Goal: Task Accomplishment & Management: Use online tool/utility

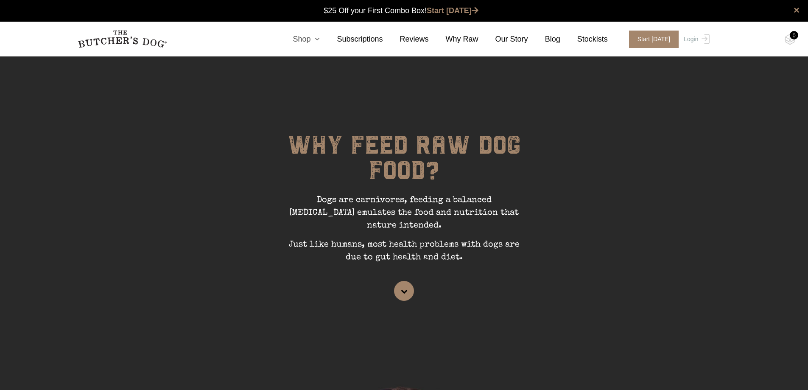
click at [320, 40] on icon at bounding box center [314, 39] width 9 height 8
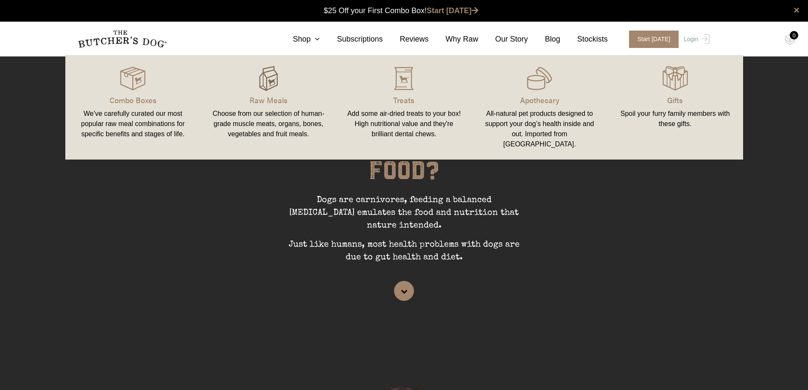
click at [269, 77] on img at bounding box center [268, 78] width 25 height 25
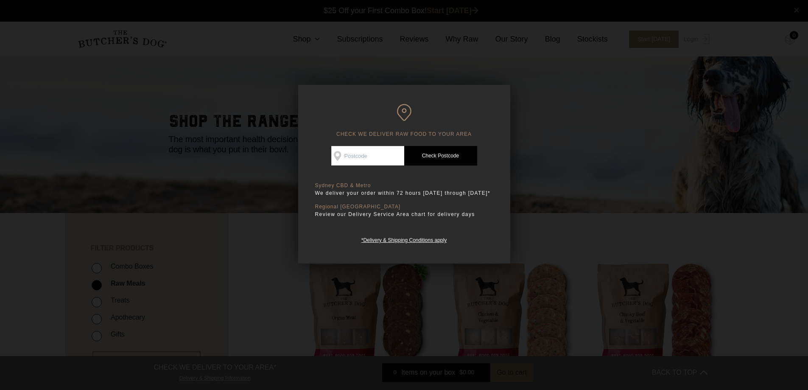
click at [368, 154] on input "Check Availability At" at bounding box center [367, 156] width 73 height 20
type input "2017"
click at [451, 156] on link "Check Postcode" at bounding box center [440, 156] width 73 height 20
